Goal: Use online tool/utility: Utilize a website feature to perform a specific function

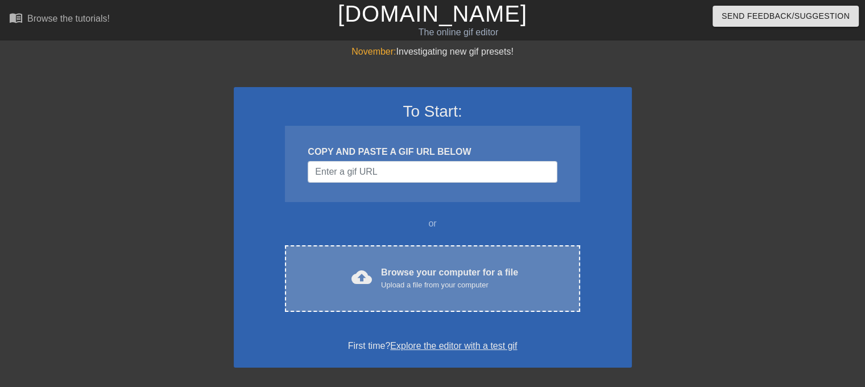
click at [386, 269] on div "Browse your computer for a file Upload a file from your computer" at bounding box center [449, 278] width 137 height 25
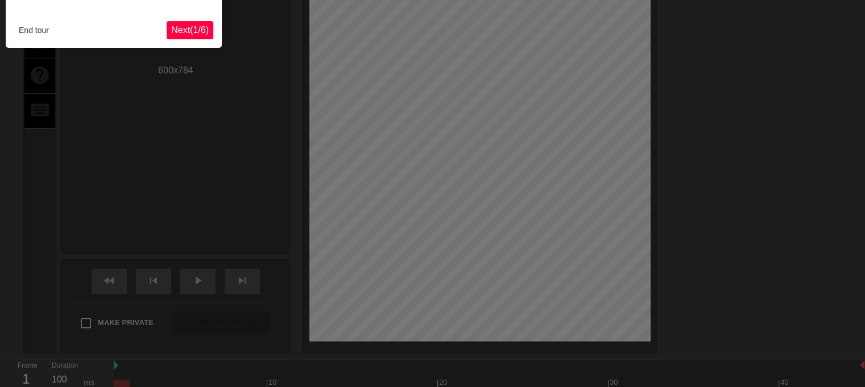
scroll to position [27, 0]
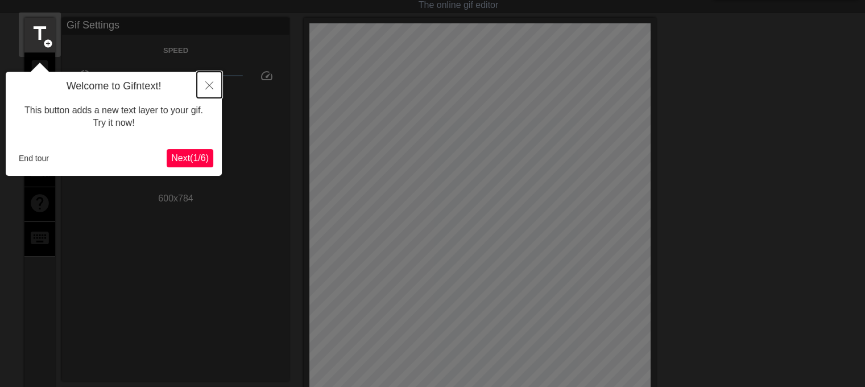
click at [209, 85] on icon "Close" at bounding box center [209, 85] width 8 height 8
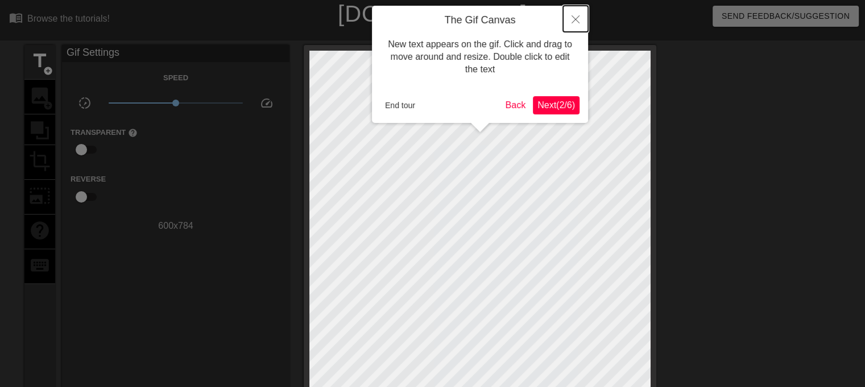
click at [574, 17] on icon "Close" at bounding box center [576, 19] width 8 height 8
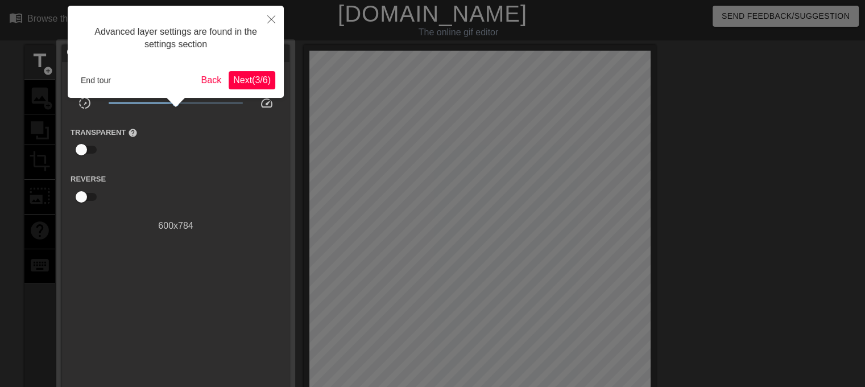
scroll to position [27, 0]
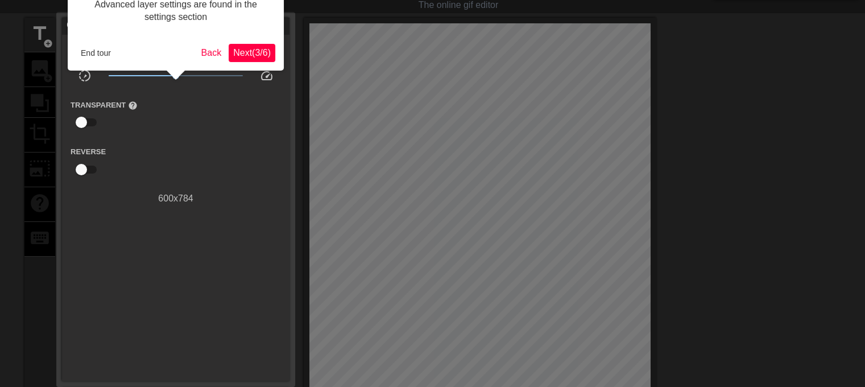
click at [251, 53] on span "Next ( 3 / 6 )" at bounding box center [252, 53] width 38 height 10
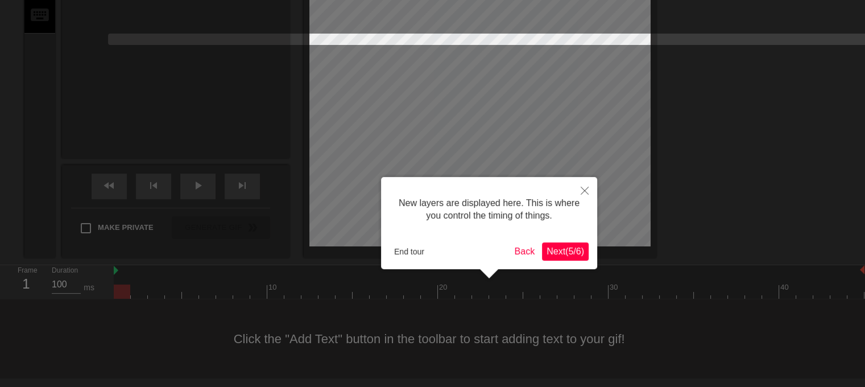
click at [579, 244] on button "Next ( 5 / 6 )" at bounding box center [565, 251] width 47 height 18
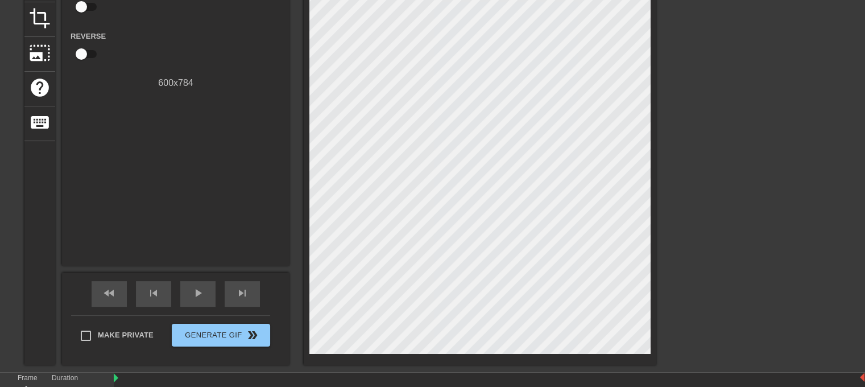
scroll to position [114, 0]
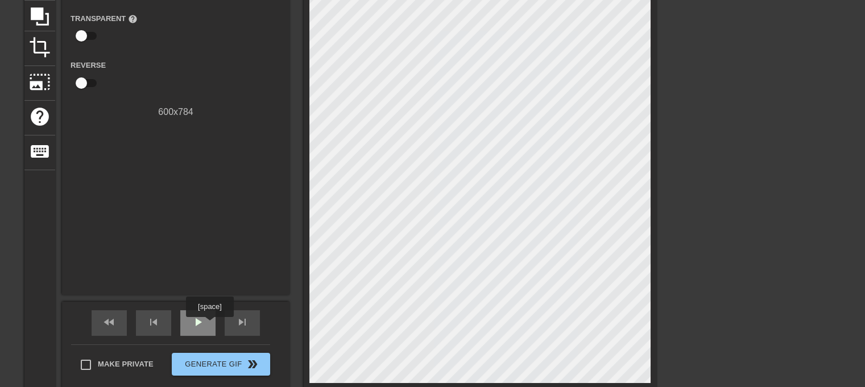
click at [209, 325] on div "play_arrow" at bounding box center [197, 323] width 35 height 26
click at [205, 324] on div "pause" at bounding box center [197, 323] width 35 height 26
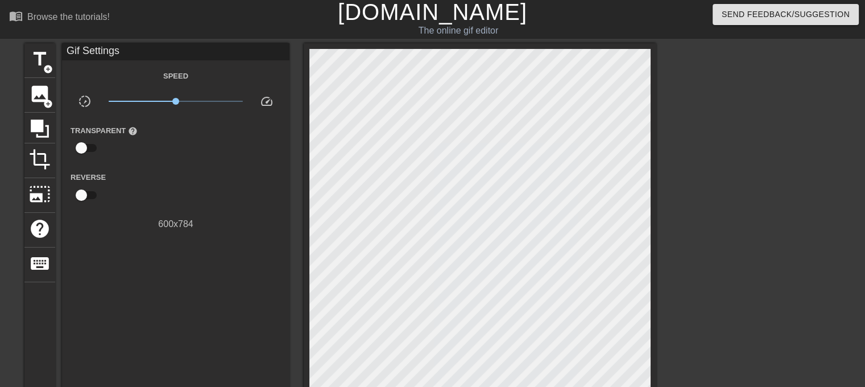
scroll to position [0, 0]
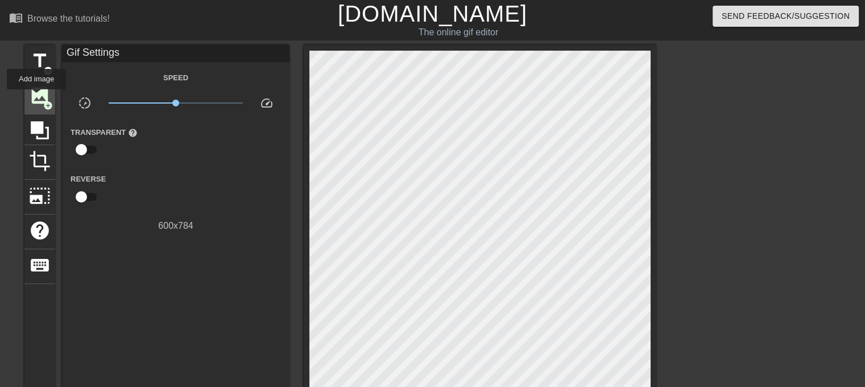
click at [36, 97] on span "image" at bounding box center [40, 96] width 22 height 22
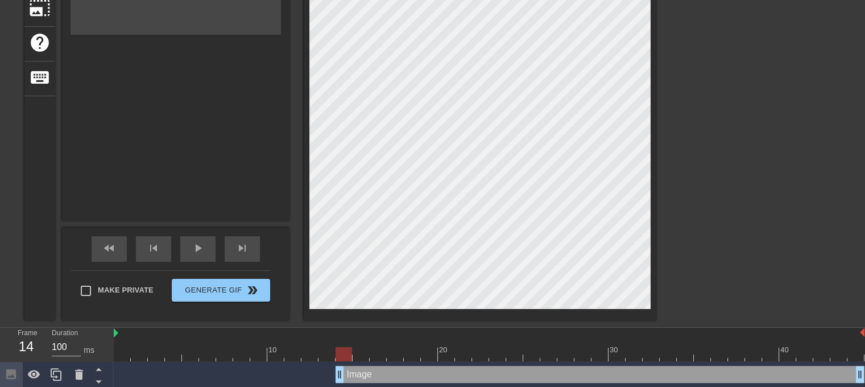
scroll to position [191, 0]
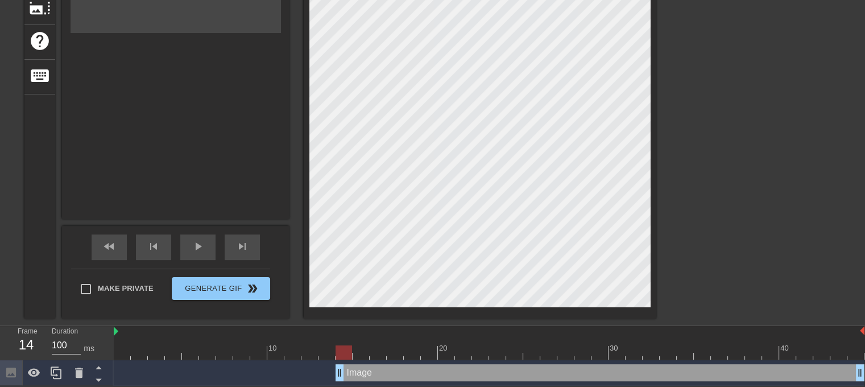
click at [350, 373] on div "Image drag_handle drag_handle" at bounding box center [600, 372] width 529 height 17
click at [84, 368] on icon at bounding box center [79, 373] width 14 height 14
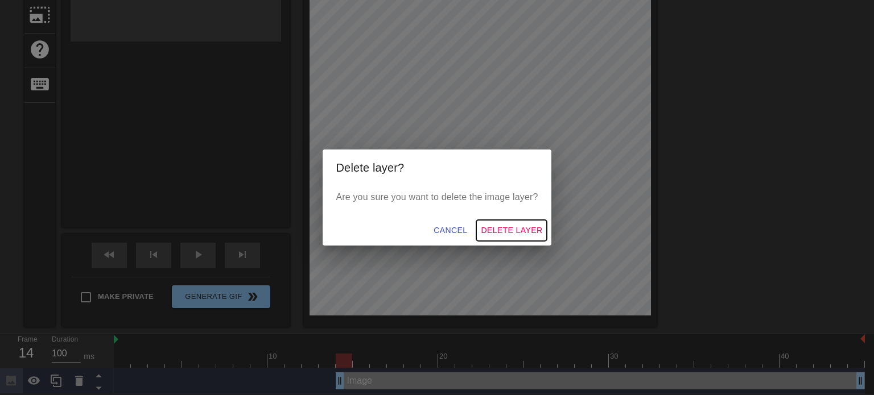
click at [508, 231] on span "Delete Layer" at bounding box center [511, 231] width 61 height 14
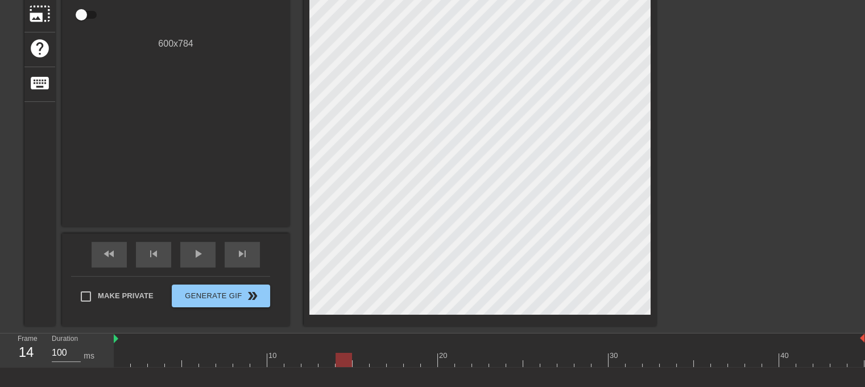
scroll to position [0, 0]
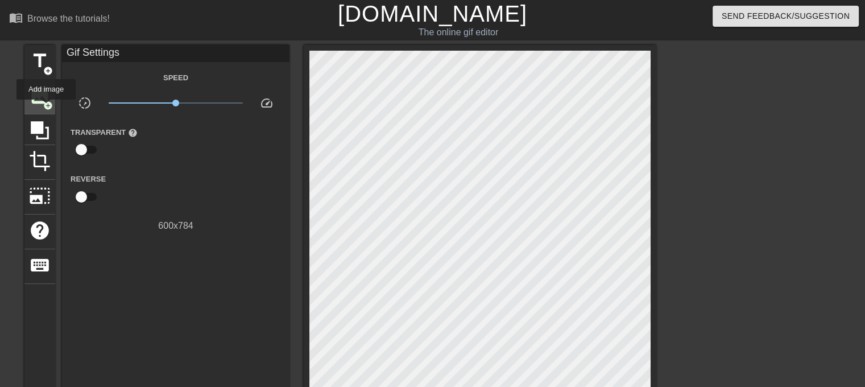
click at [46, 108] on span "add_circle" at bounding box center [48, 106] width 10 height 10
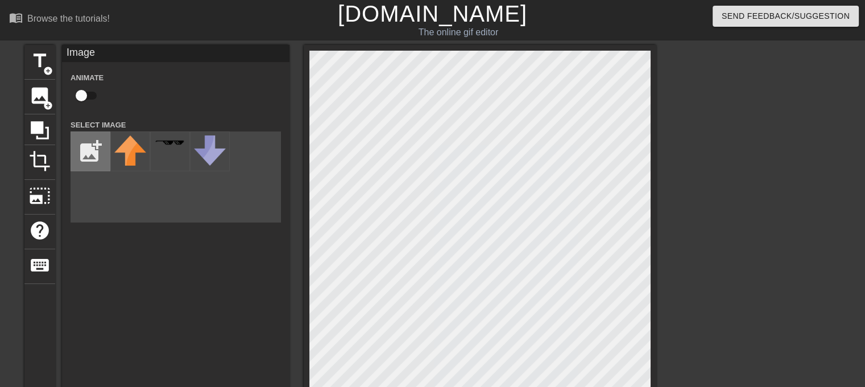
click at [88, 161] on input "file" at bounding box center [90, 151] width 39 height 39
type input "C:\fakepath\dudu-bubu-playing-puzzles-animated-custom-cursor.gif"
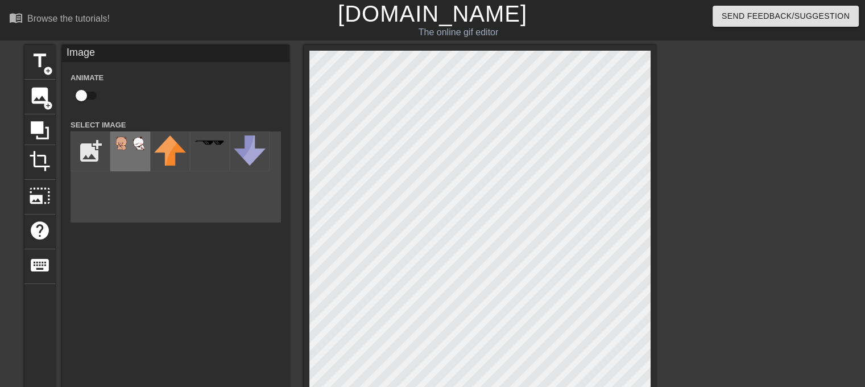
click at [137, 155] on div at bounding box center [130, 151] width 40 height 40
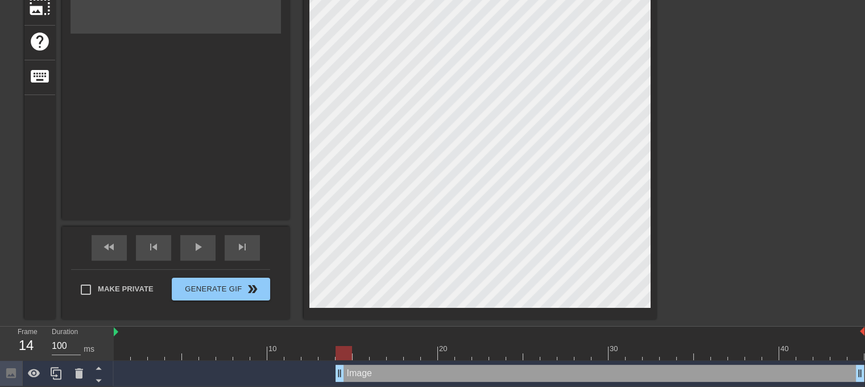
scroll to position [191, 0]
click at [812, 156] on div at bounding box center [755, 25] width 171 height 341
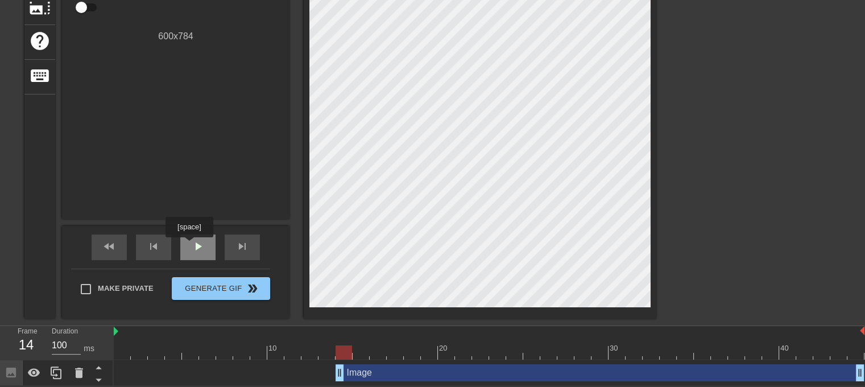
click at [189, 245] on div "play_arrow" at bounding box center [197, 247] width 35 height 26
click at [197, 243] on span "pause" at bounding box center [198, 247] width 14 height 14
click at [410, 377] on div "Image drag_handle drag_handle" at bounding box center [600, 372] width 529 height 17
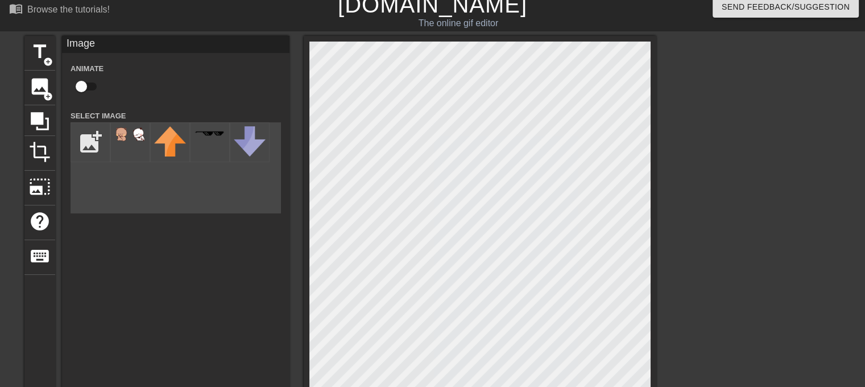
scroll to position [0, 0]
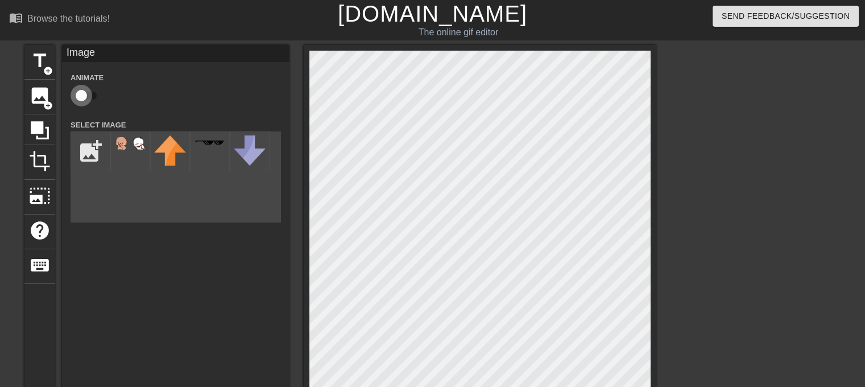
click at [79, 90] on input "checkbox" at bounding box center [81, 96] width 65 height 22
checkbox input "true"
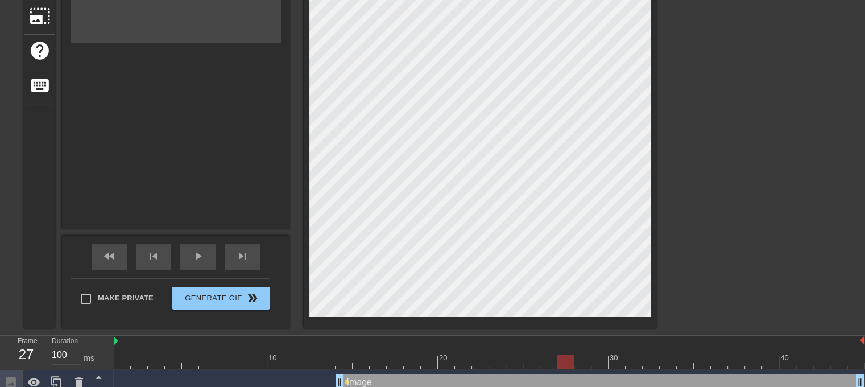
scroll to position [191, 0]
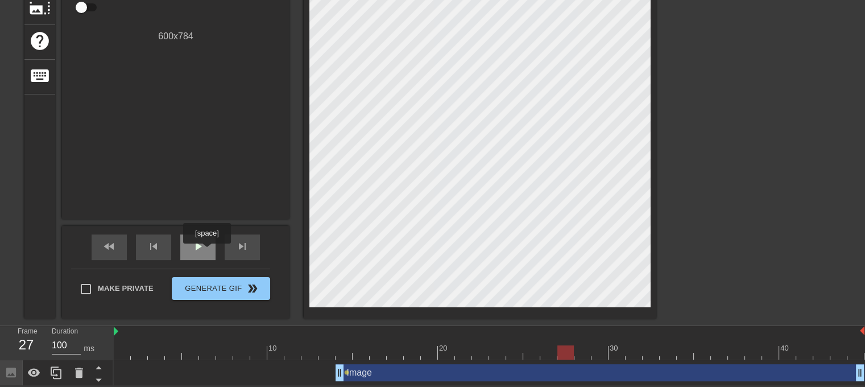
click at [207, 251] on div "play_arrow" at bounding box center [197, 247] width 35 height 26
click at [203, 244] on span "pause" at bounding box center [198, 247] width 14 height 14
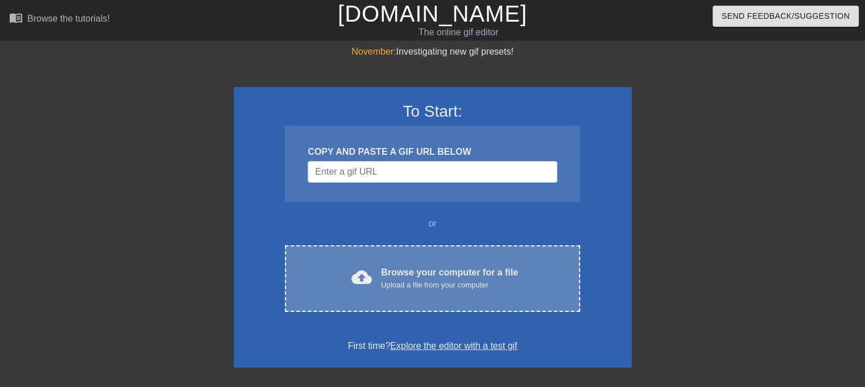
click at [430, 287] on div "Upload a file from your computer" at bounding box center [449, 284] width 137 height 11
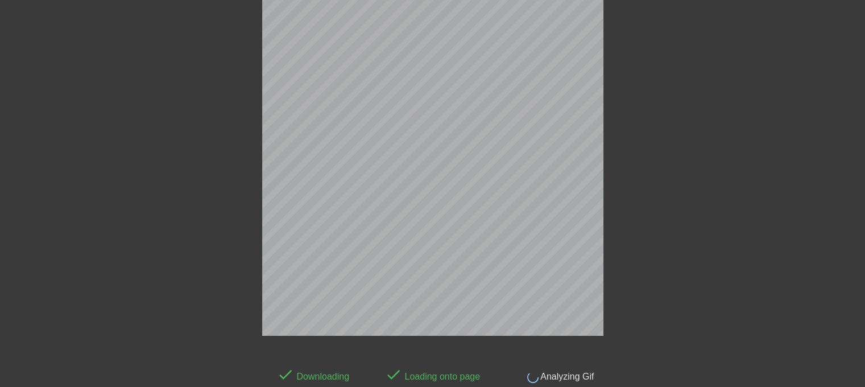
scroll to position [27, 0]
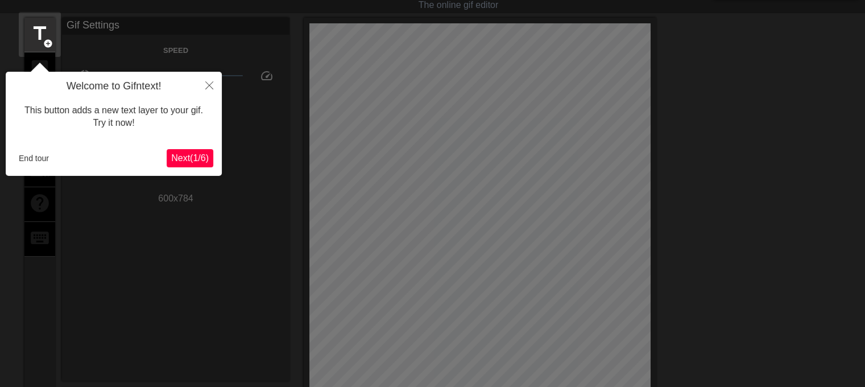
click at [197, 153] on span "Next ( 1 / 6 )" at bounding box center [190, 158] width 38 height 10
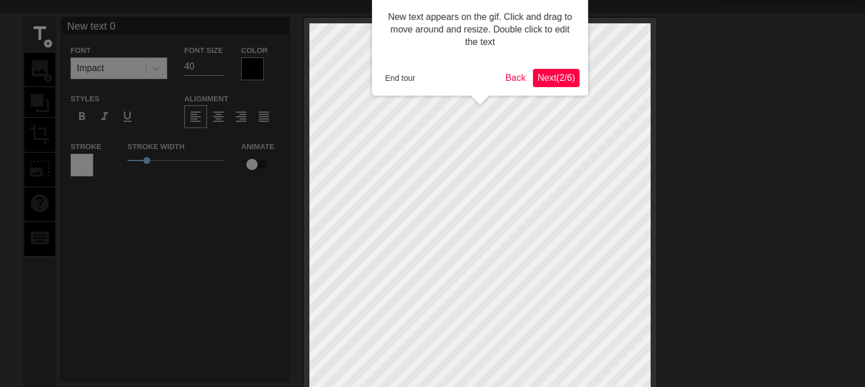
scroll to position [0, 0]
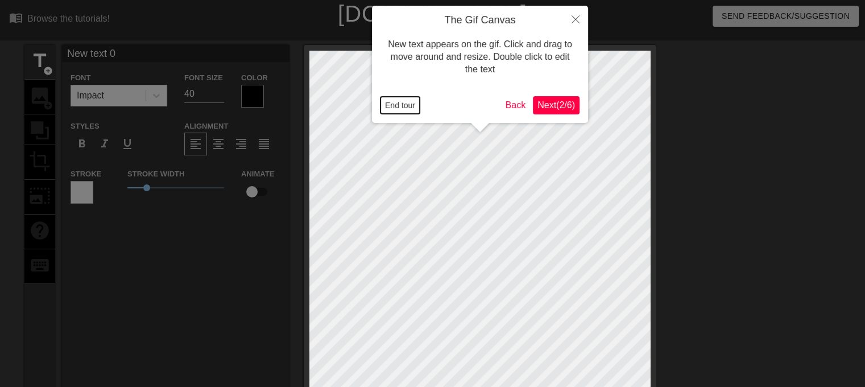
click at [413, 105] on button "End tour" at bounding box center [400, 105] width 39 height 17
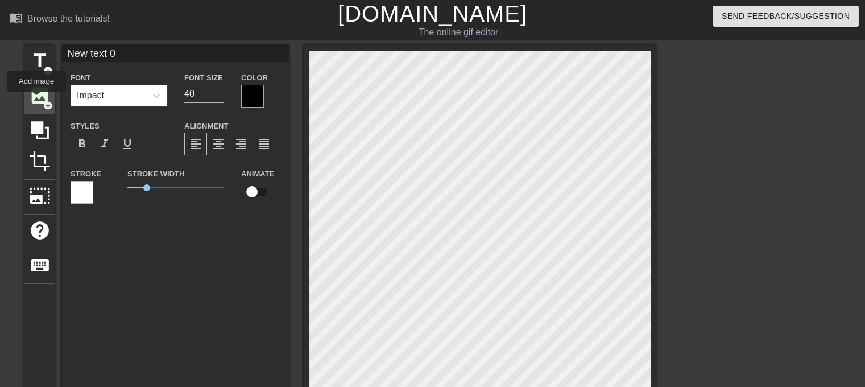
click at [36, 100] on span "image" at bounding box center [40, 96] width 22 height 22
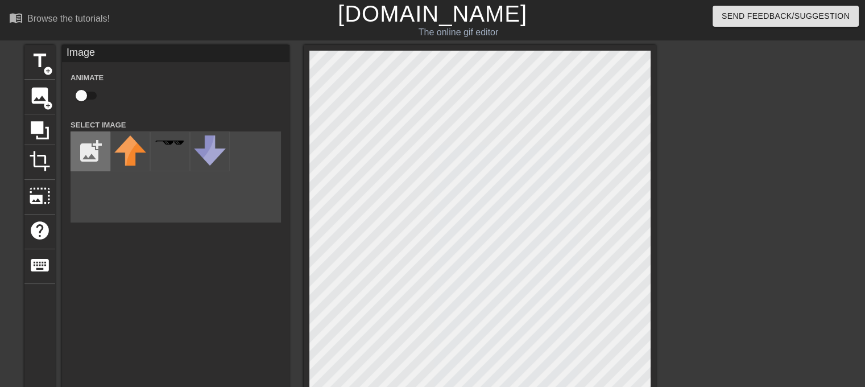
click at [93, 143] on input "file" at bounding box center [90, 151] width 39 height 39
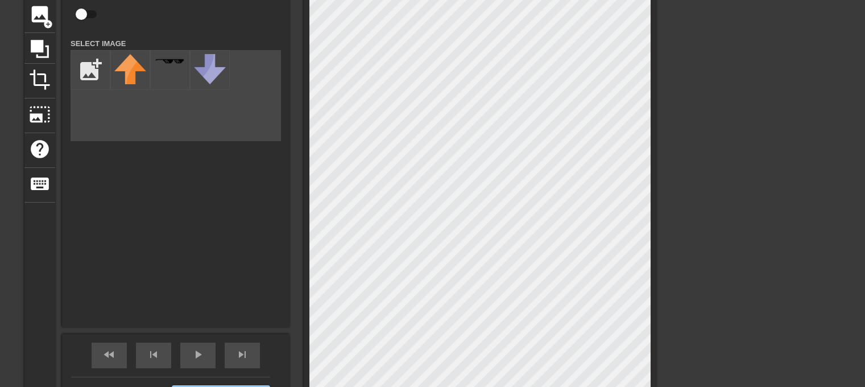
scroll to position [216, 0]
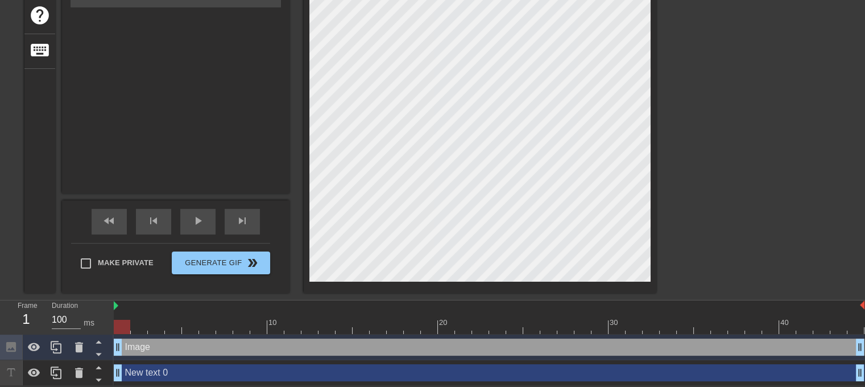
click at [173, 370] on div "New text 0 drag_handle drag_handle" at bounding box center [489, 372] width 751 height 17
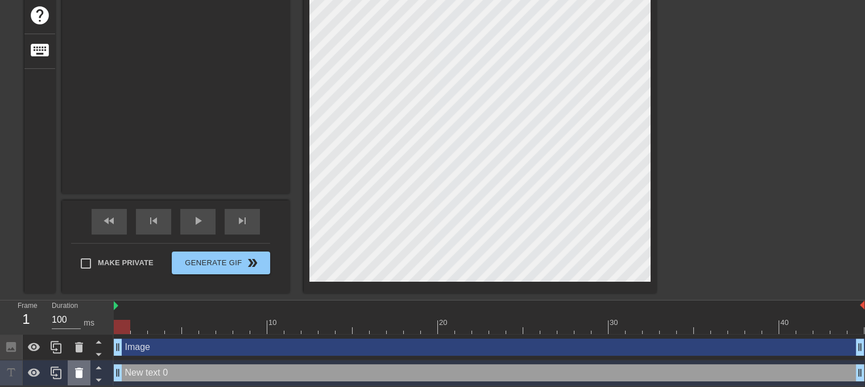
click at [82, 366] on icon at bounding box center [79, 373] width 14 height 14
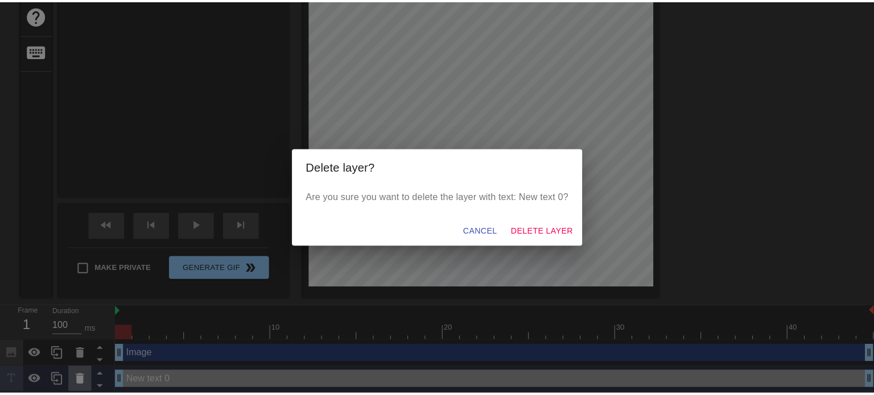
scroll to position [207, 0]
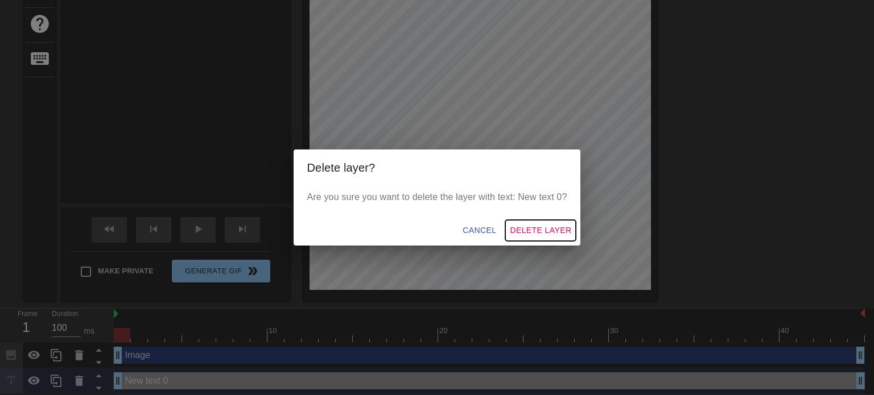
click at [542, 228] on span "Delete Layer" at bounding box center [540, 231] width 61 height 14
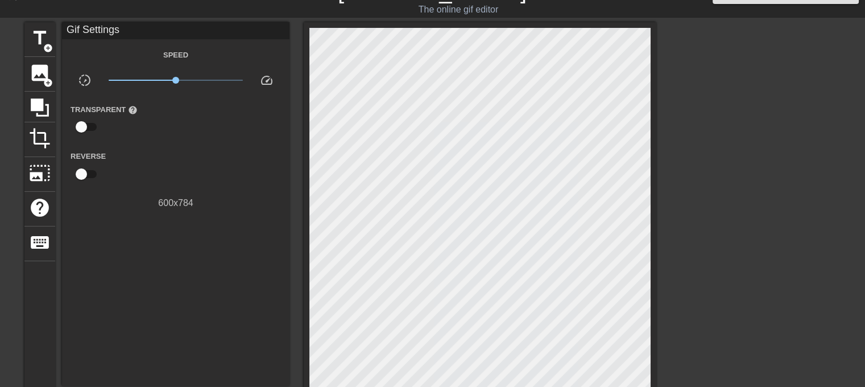
scroll to position [0, 0]
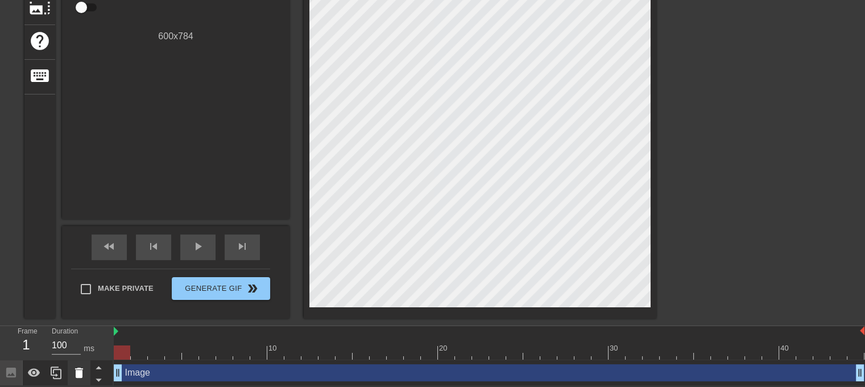
click at [79, 375] on icon at bounding box center [79, 373] width 8 height 10
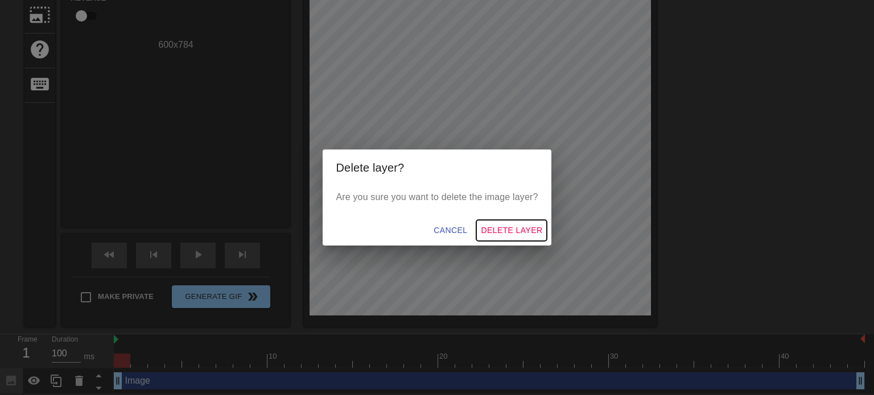
click at [509, 233] on span "Delete Layer" at bounding box center [511, 231] width 61 height 14
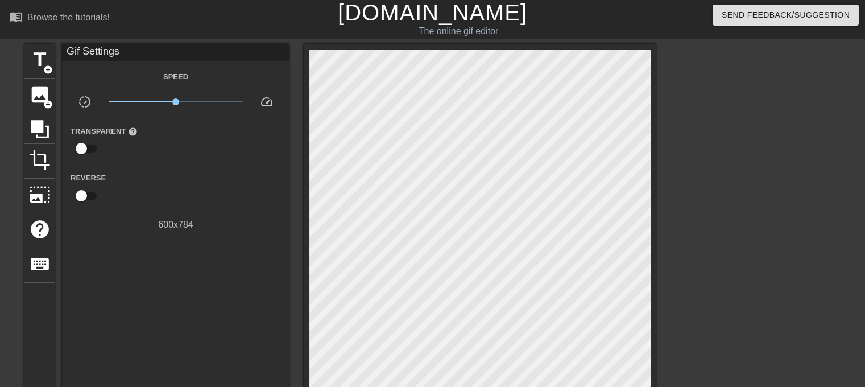
scroll to position [0, 0]
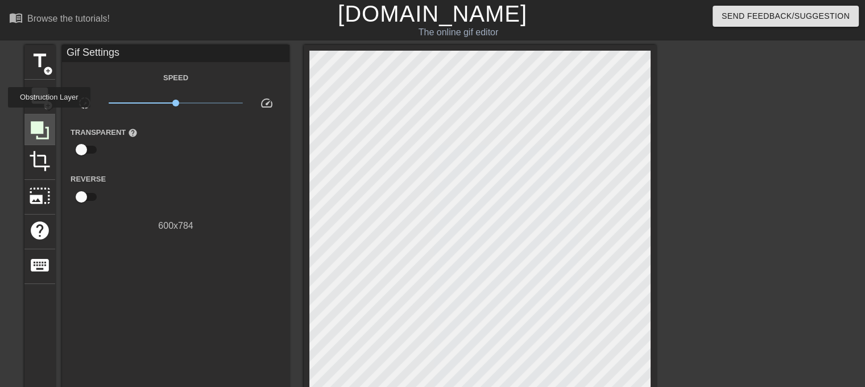
drag, startPoint x: 48, startPoint y: 118, endPoint x: 43, endPoint y: 113, distance: 7.7
click at [48, 119] on icon at bounding box center [40, 130] width 22 height 22
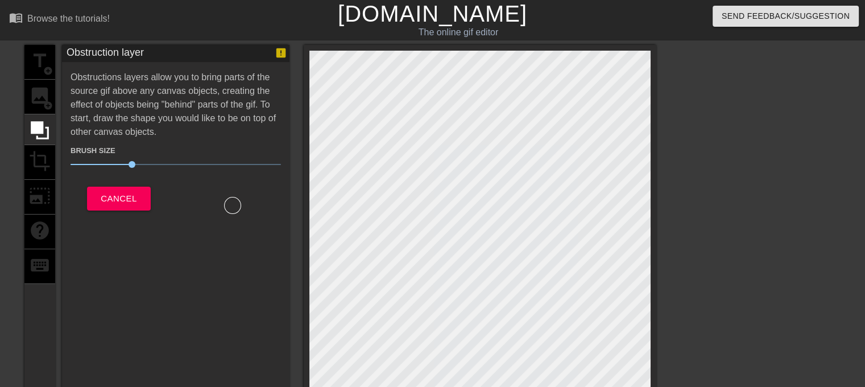
click at [43, 94] on div "title add_circle image add_circle crop photo_size_select_large help keyboard" at bounding box center [39, 276] width 31 height 463
click at [127, 196] on span "Cancel" at bounding box center [119, 198] width 36 height 15
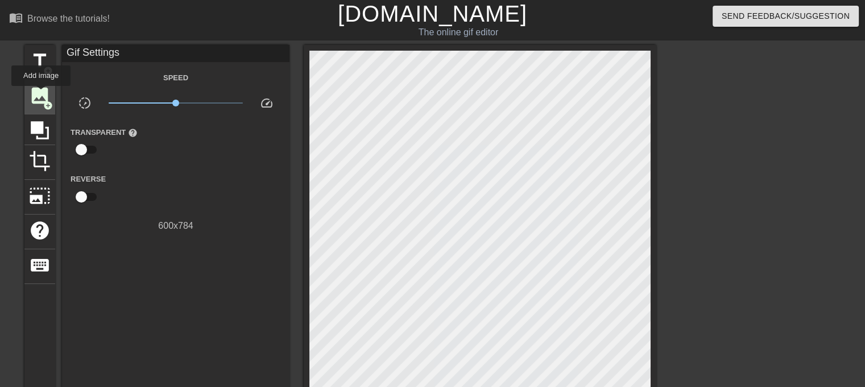
click at [41, 94] on span "image" at bounding box center [40, 96] width 22 height 22
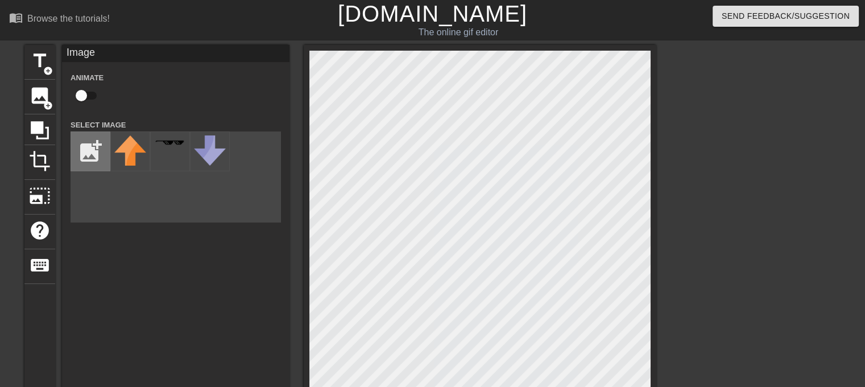
click at [88, 147] on input "file" at bounding box center [90, 151] width 39 height 39
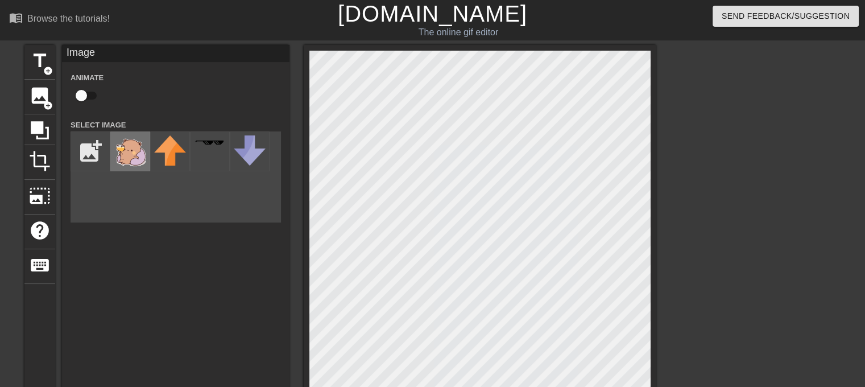
click at [125, 154] on img at bounding box center [130, 151] width 32 height 32
click at [91, 152] on input "file" at bounding box center [90, 151] width 39 height 39
type input "C:\fakepath\31c1adc43f05f768f8fc576e141bef8c.gif"
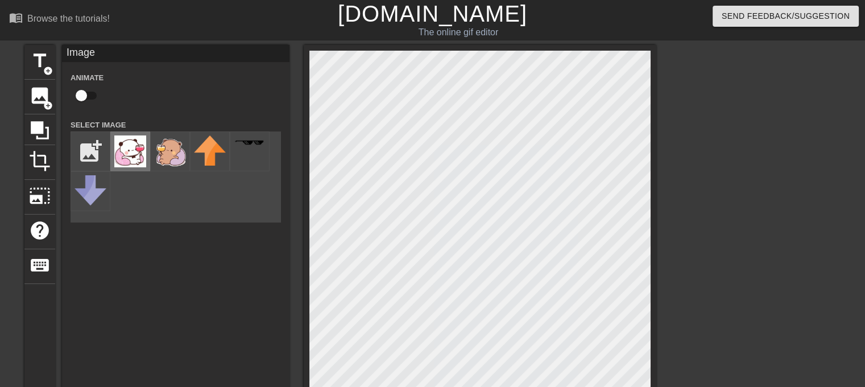
click at [126, 159] on img at bounding box center [130, 151] width 32 height 32
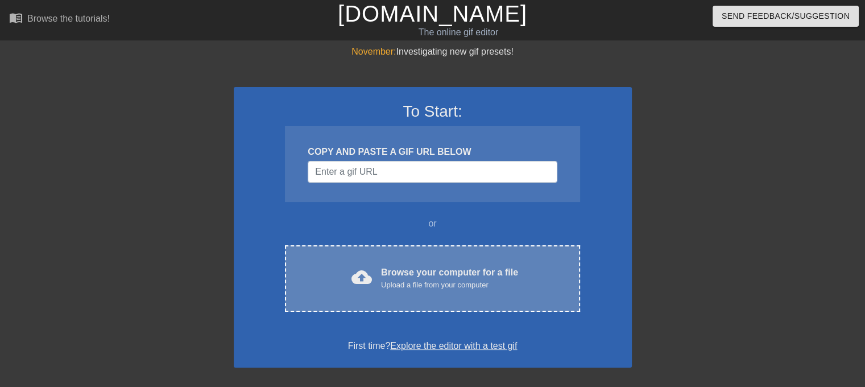
click at [434, 259] on div "cloud_upload Browse your computer for a file Upload a file from your computer C…" at bounding box center [432, 278] width 295 height 67
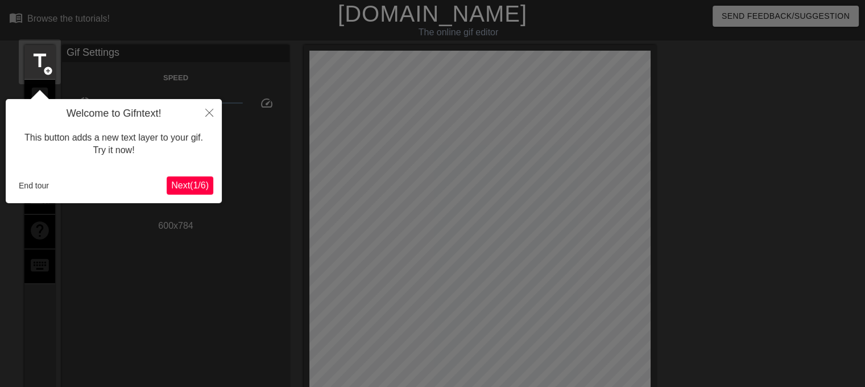
click at [31, 176] on div "End tour Next ( 1 / 6 )" at bounding box center [113, 185] width 199 height 18
drag, startPoint x: 43, startPoint y: 184, endPoint x: 39, endPoint y: 180, distance: 6.0
click at [43, 185] on button "End tour" at bounding box center [33, 185] width 39 height 17
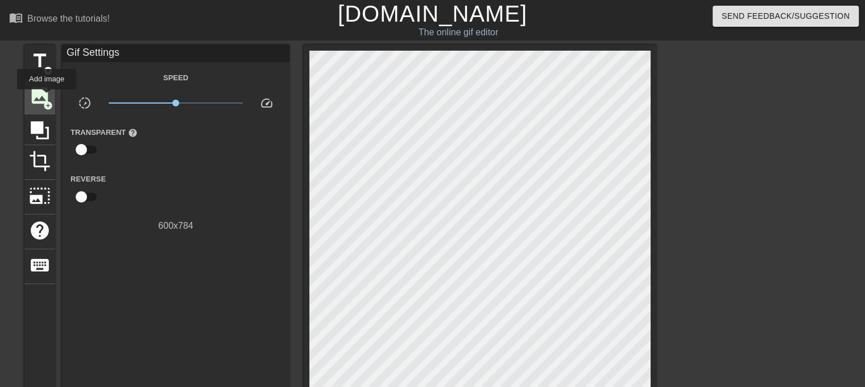
click at [47, 97] on span "image" at bounding box center [40, 96] width 22 height 22
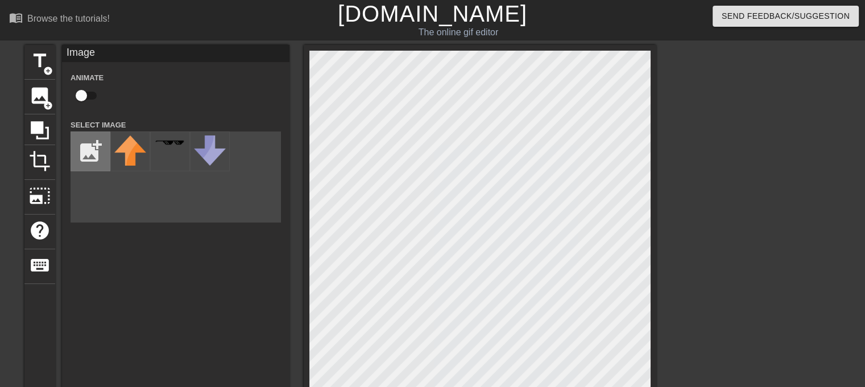
click at [89, 144] on input "file" at bounding box center [90, 151] width 39 height 39
type input "C:\fakepath\xr4d1nk1r20f1.gif"
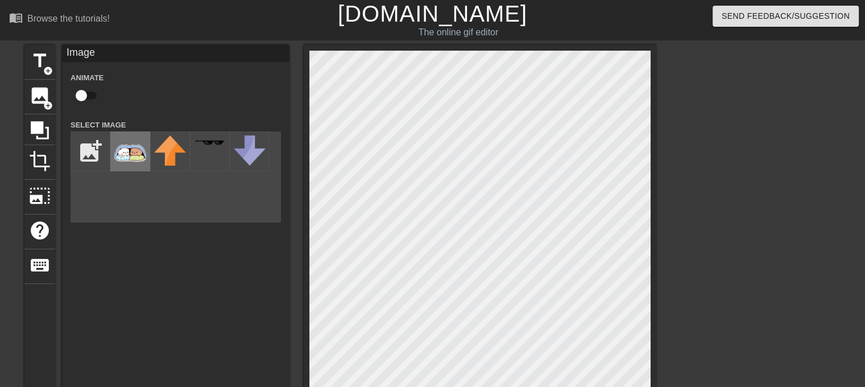
click at [122, 152] on img at bounding box center [130, 151] width 32 height 32
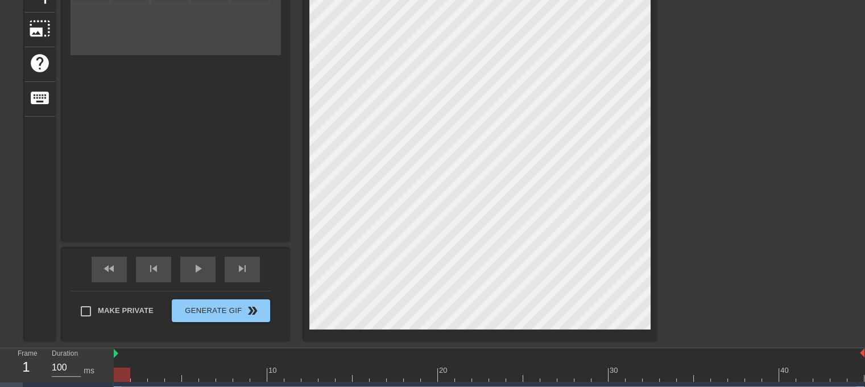
scroll to position [171, 0]
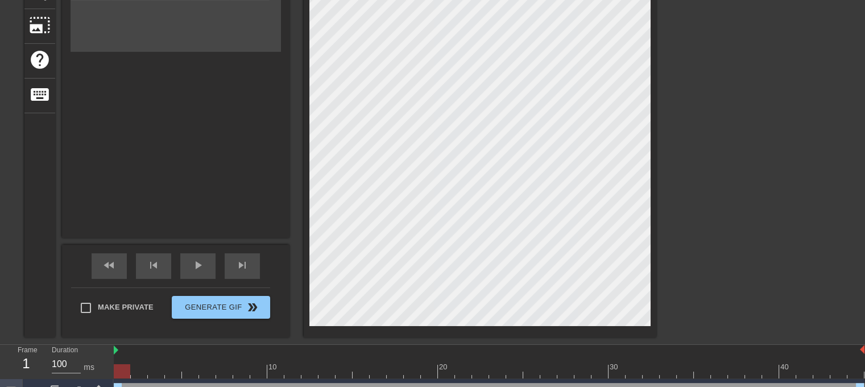
click at [676, 300] on div "title add_circle image add_circle crop photo_size_select_large help keyboard Im…" at bounding box center [432, 105] width 865 height 463
click at [683, 313] on div "title add_circle image add_circle crop photo_size_select_large help keyboard Im…" at bounding box center [432, 105] width 865 height 463
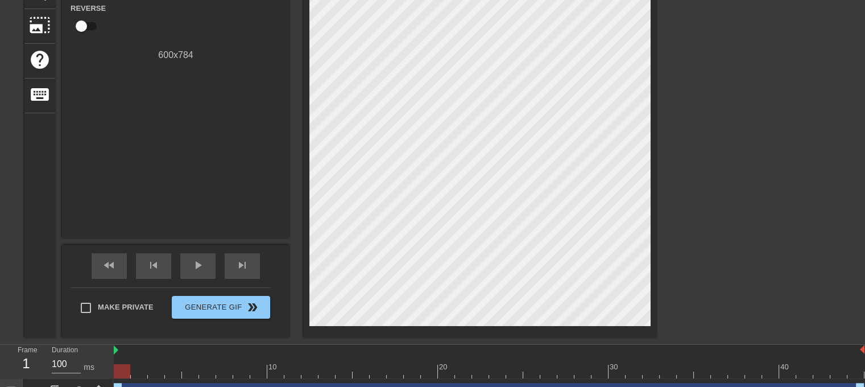
click at [653, 203] on div at bounding box center [480, 105] width 353 height 463
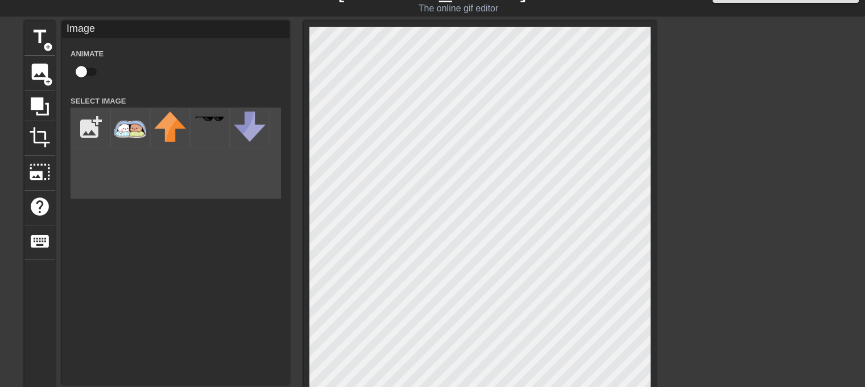
scroll to position [20, 0]
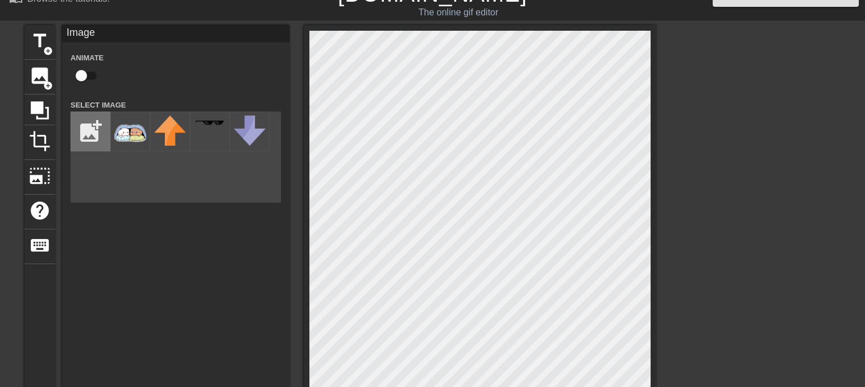
click at [95, 127] on input "file" at bounding box center [90, 131] width 39 height 39
type input "C:\fakepath\dudu-bubu-playing-puzzles-animated-custom-cursor.gif"
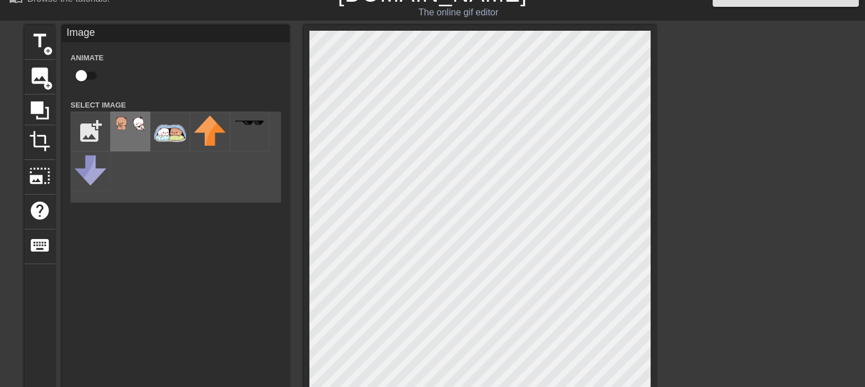
click at [143, 127] on img at bounding box center [130, 123] width 32 height 16
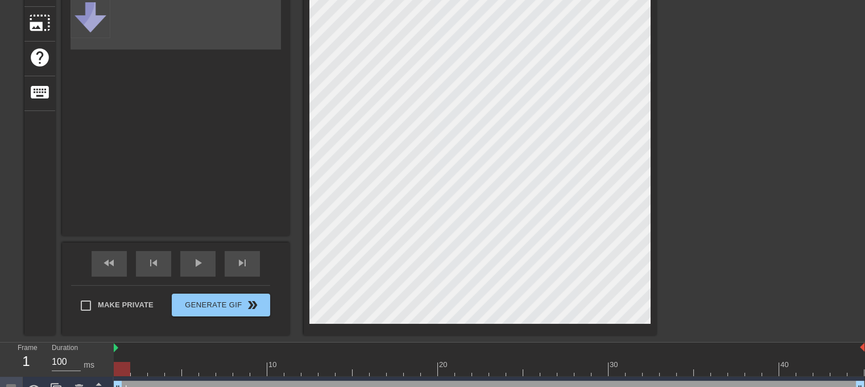
scroll to position [191, 0]
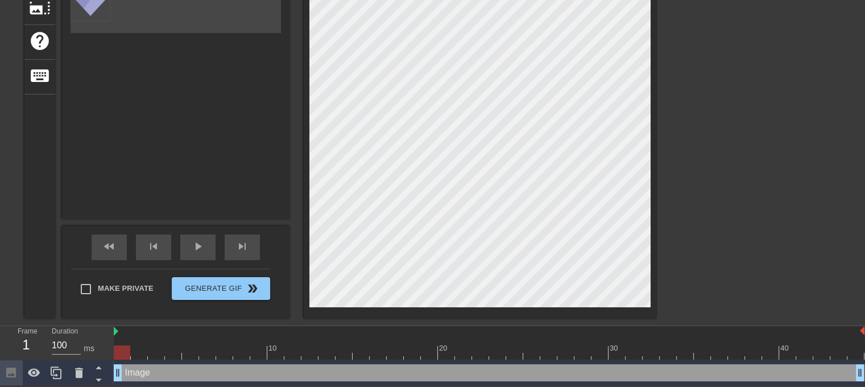
click at [769, 174] on div at bounding box center [755, 25] width 171 height 341
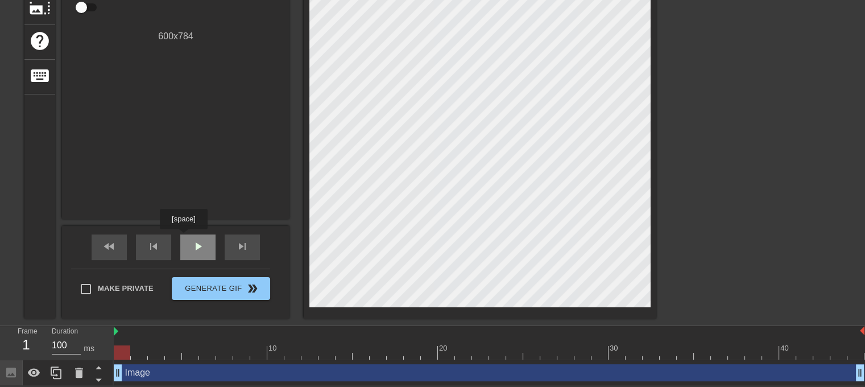
click at [183, 237] on div "play_arrow" at bounding box center [197, 247] width 35 height 26
click at [191, 247] on span "pause" at bounding box center [198, 247] width 14 height 14
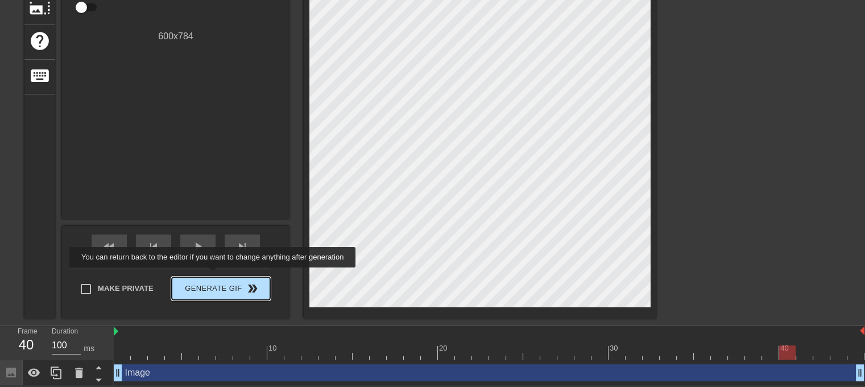
click at [222, 282] on span "Generate Gif double_arrow" at bounding box center [220, 289] width 89 height 14
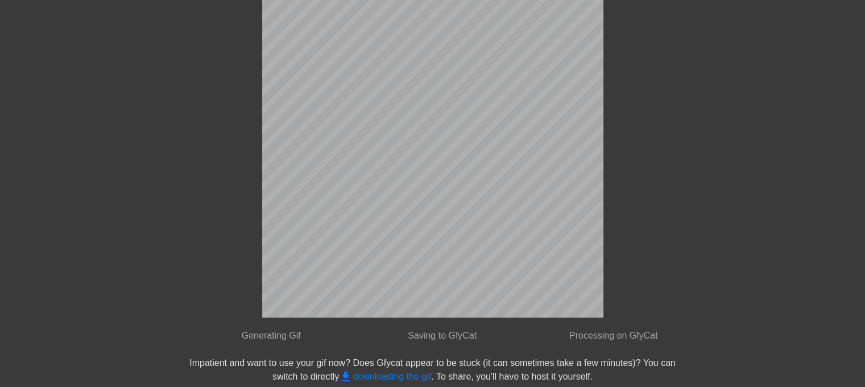
scroll to position [5, 0]
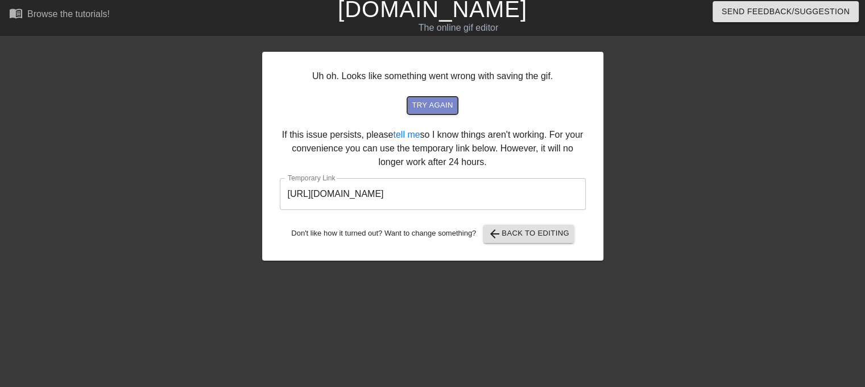
click at [436, 106] on span "try again" at bounding box center [432, 105] width 41 height 13
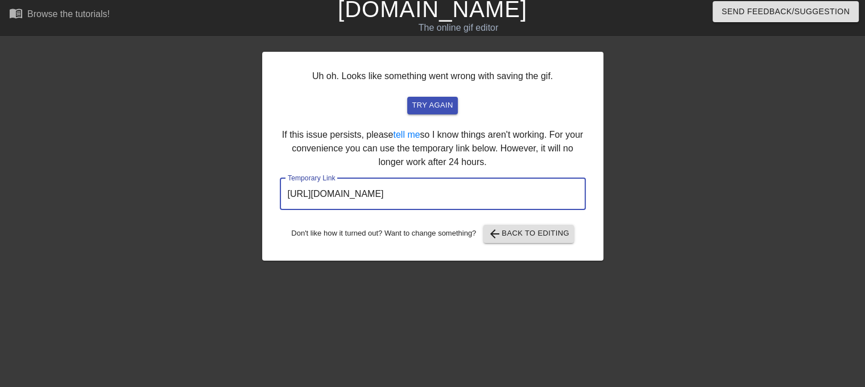
click at [403, 192] on input "https://www.gifntext.com/temp_generations/ZiW8Hk5c.gif" at bounding box center [433, 194] width 306 height 32
click at [416, 192] on input "https://www.gifntext.com/temp_generations/ZiW8Hk5c.gif" at bounding box center [433, 194] width 306 height 32
